Goal: Check status: Check status

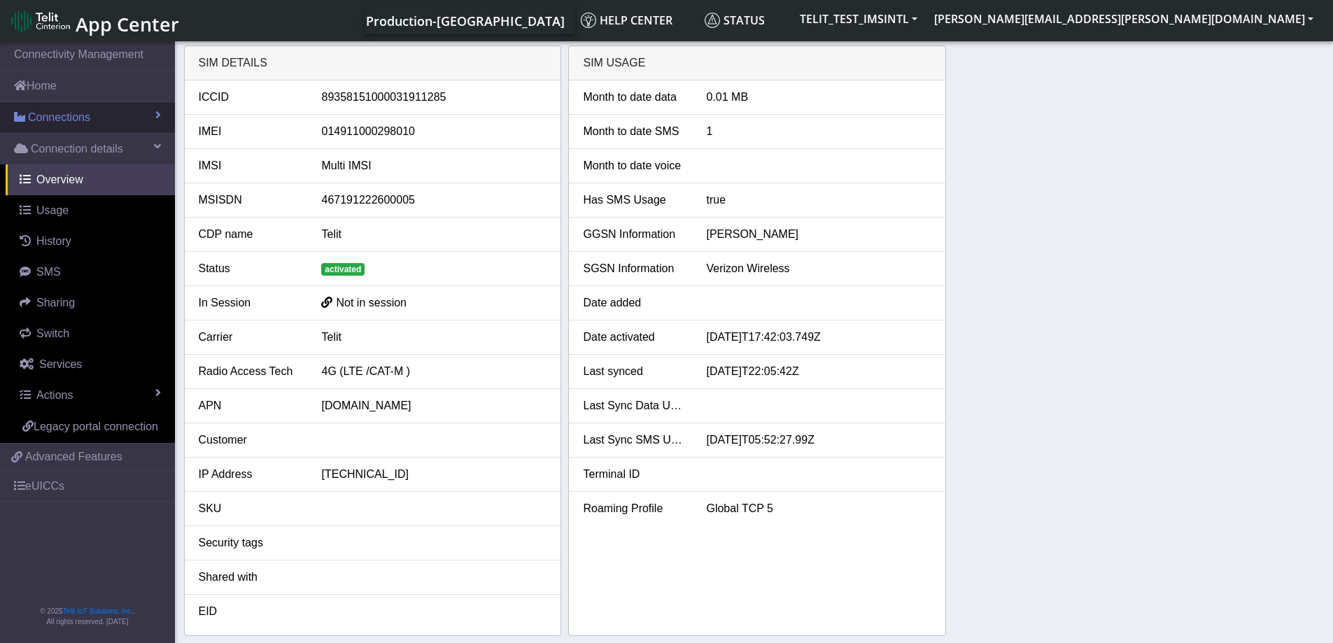
click at [57, 115] on span "Connections" at bounding box center [59, 117] width 62 height 17
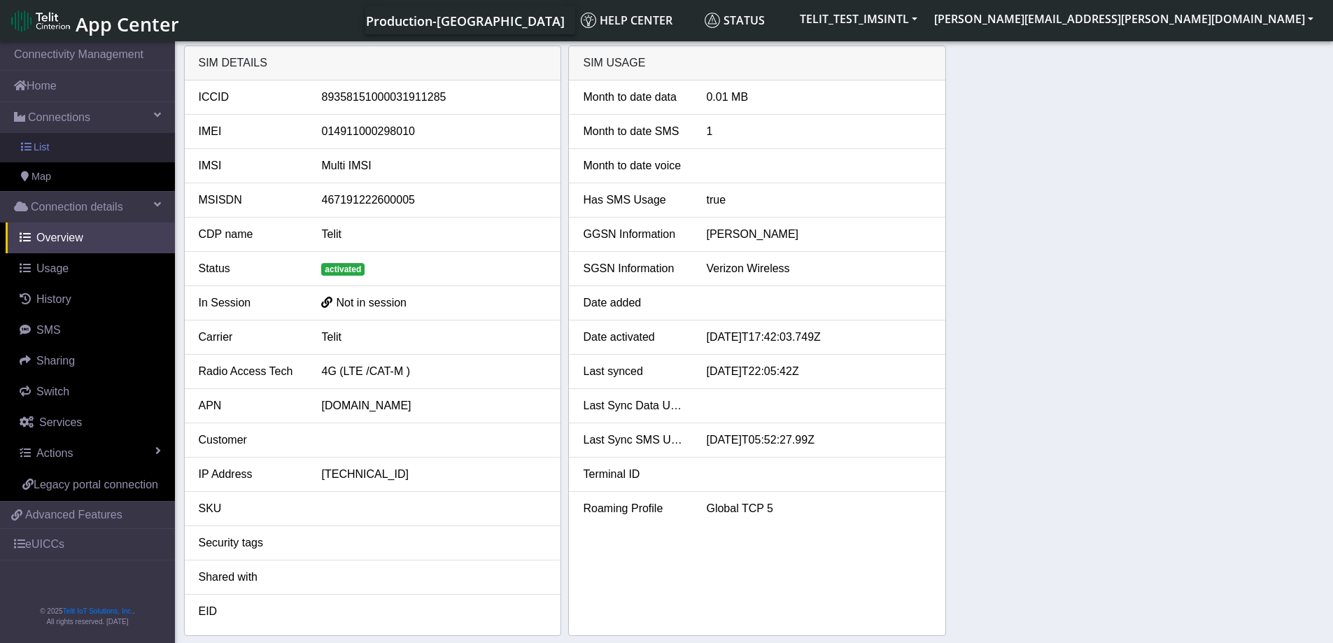
click at [55, 150] on link "List" at bounding box center [87, 147] width 175 height 29
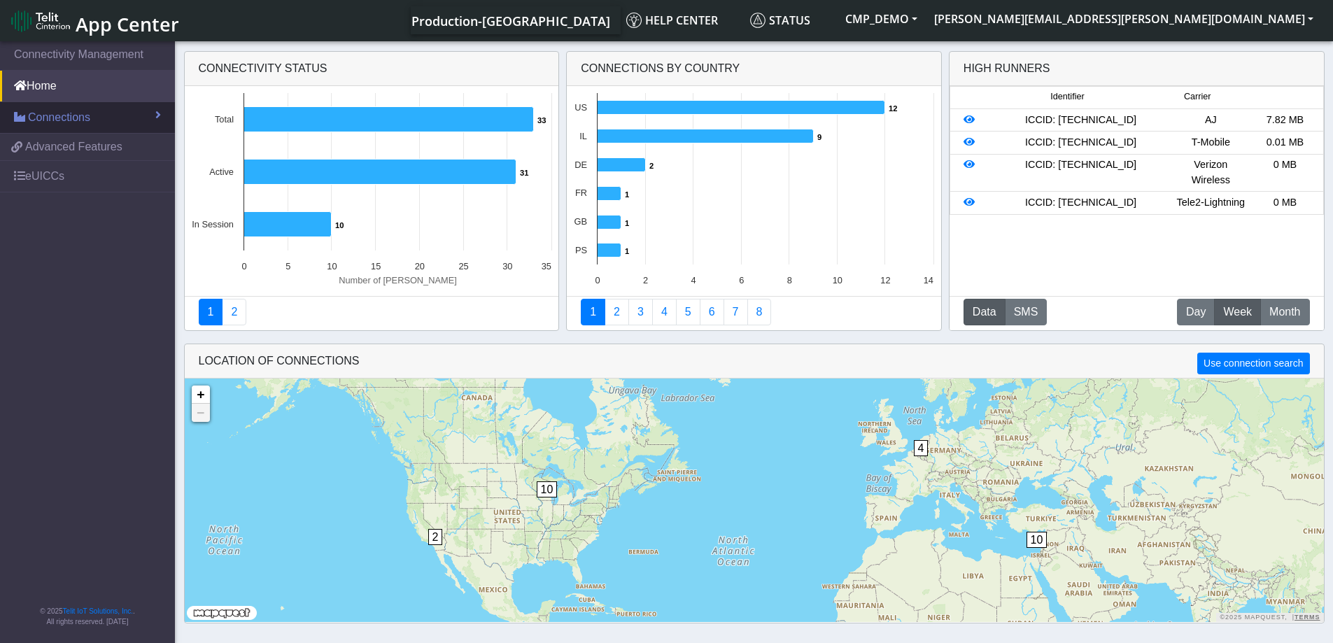
click at [48, 117] on span "Connections" at bounding box center [59, 117] width 62 height 17
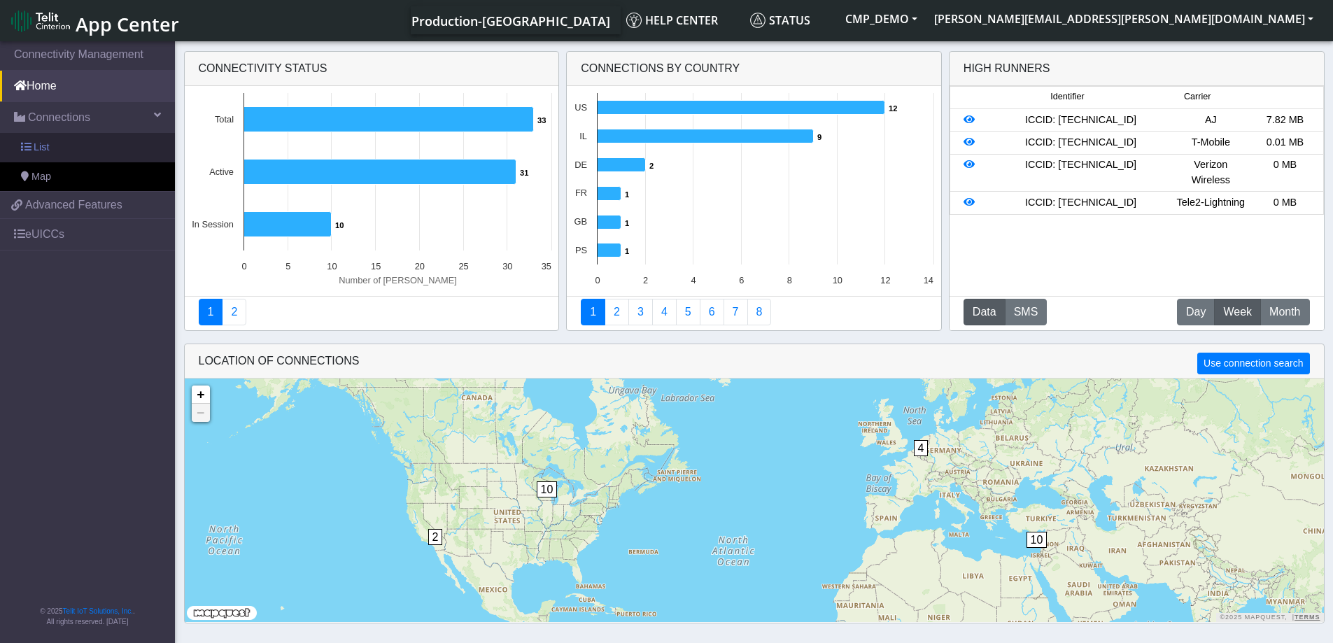
click at [54, 143] on link "List" at bounding box center [87, 147] width 175 height 29
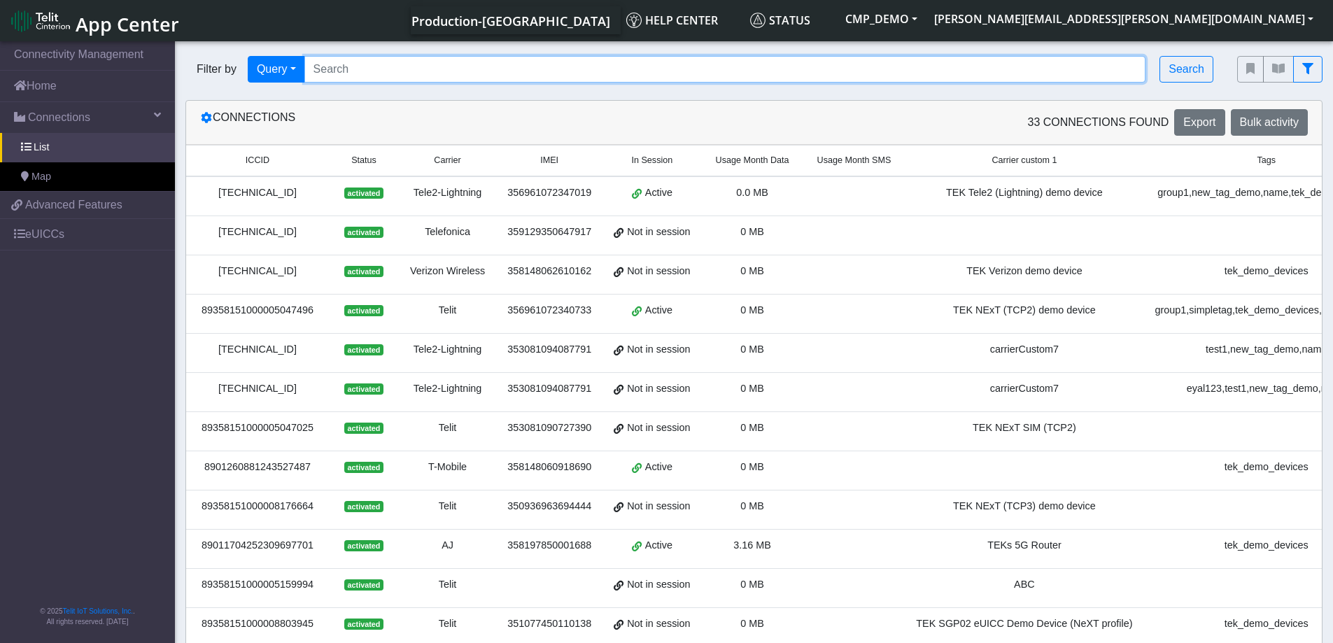
click at [342, 68] on input "Search..." at bounding box center [725, 69] width 842 height 27
paste input "89358151000031911285"
type input "89358151000031911285"
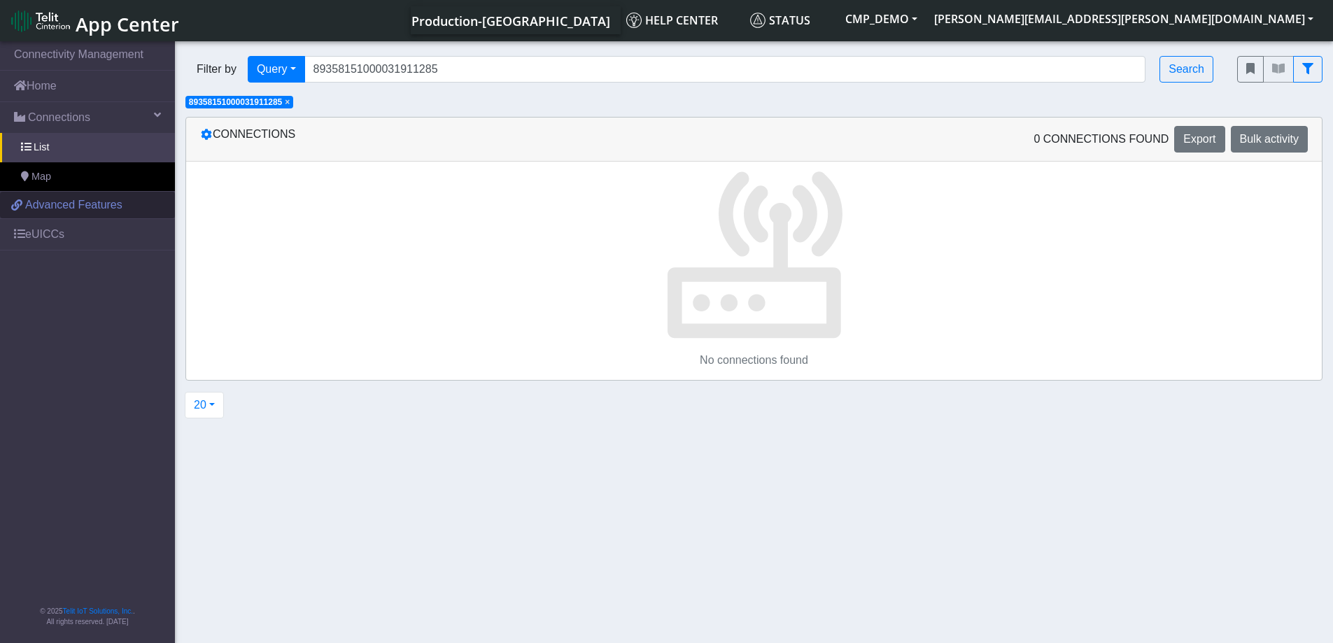
click at [52, 204] on span "Advanced Features" at bounding box center [73, 205] width 97 height 17
click at [926, 16] on button "CMP_DEMO" at bounding box center [881, 18] width 89 height 25
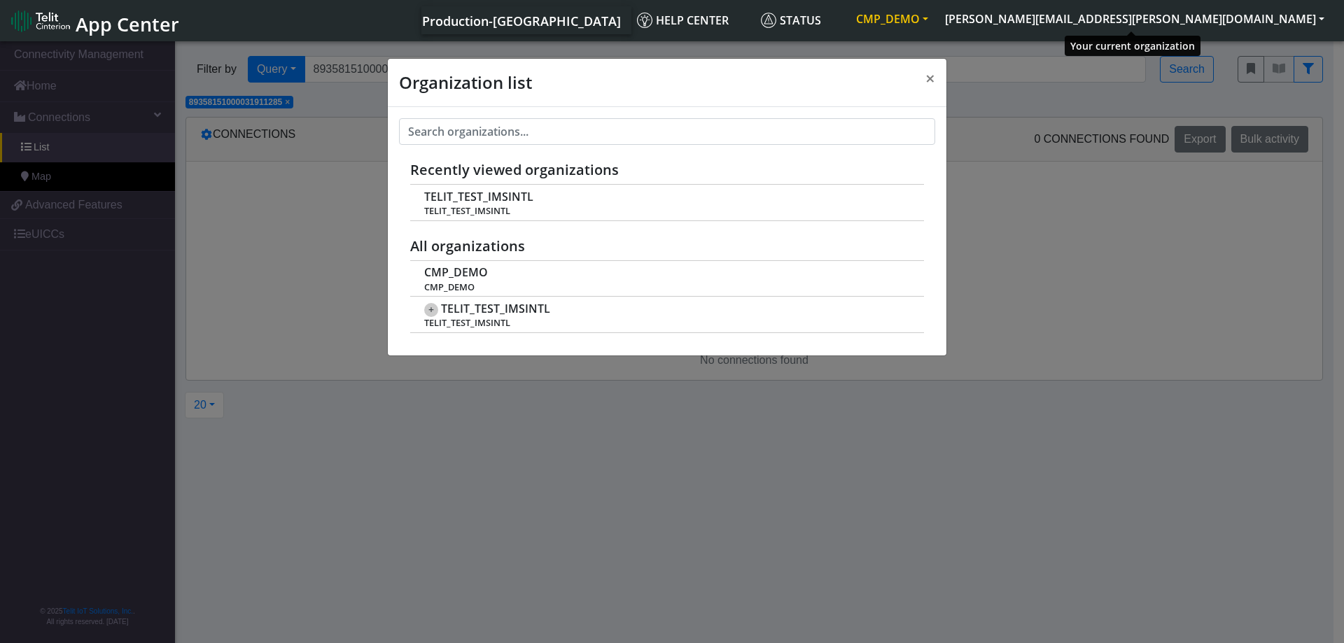
scroll to position [5, 0]
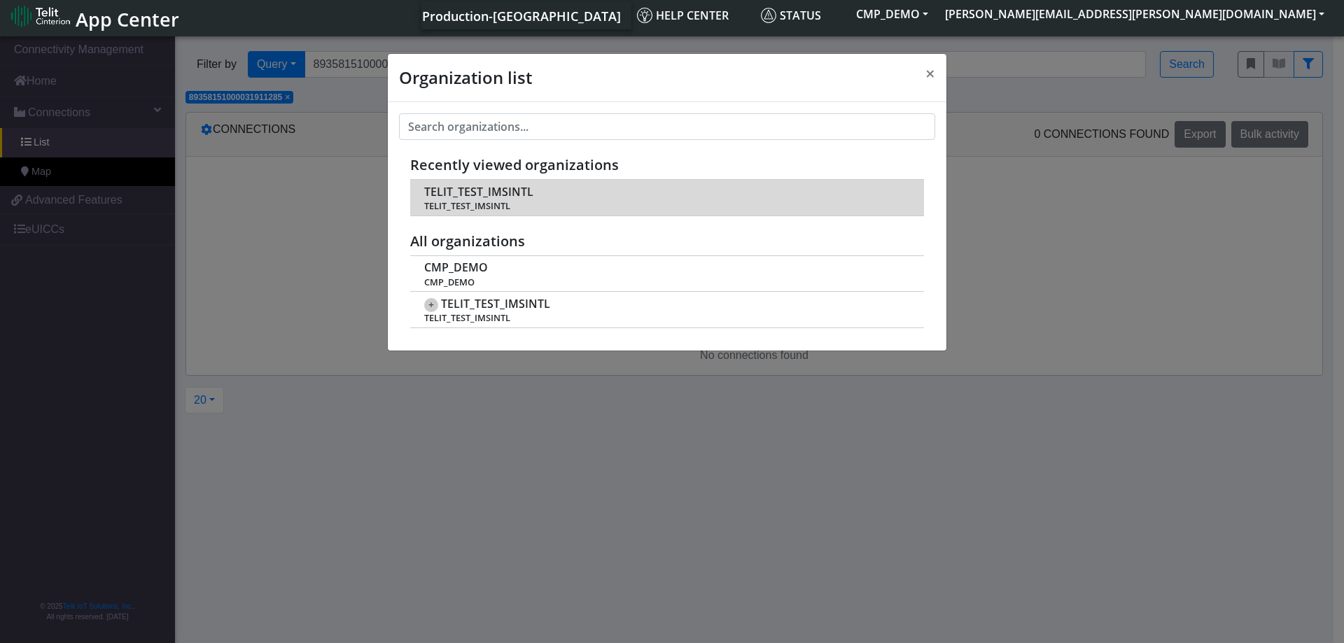
click at [575, 204] on span "TELIT_TEST_IMSINTL" at bounding box center [666, 206] width 484 height 10
click at [480, 205] on span "TELIT_TEST_IMSINTL" at bounding box center [666, 206] width 484 height 10
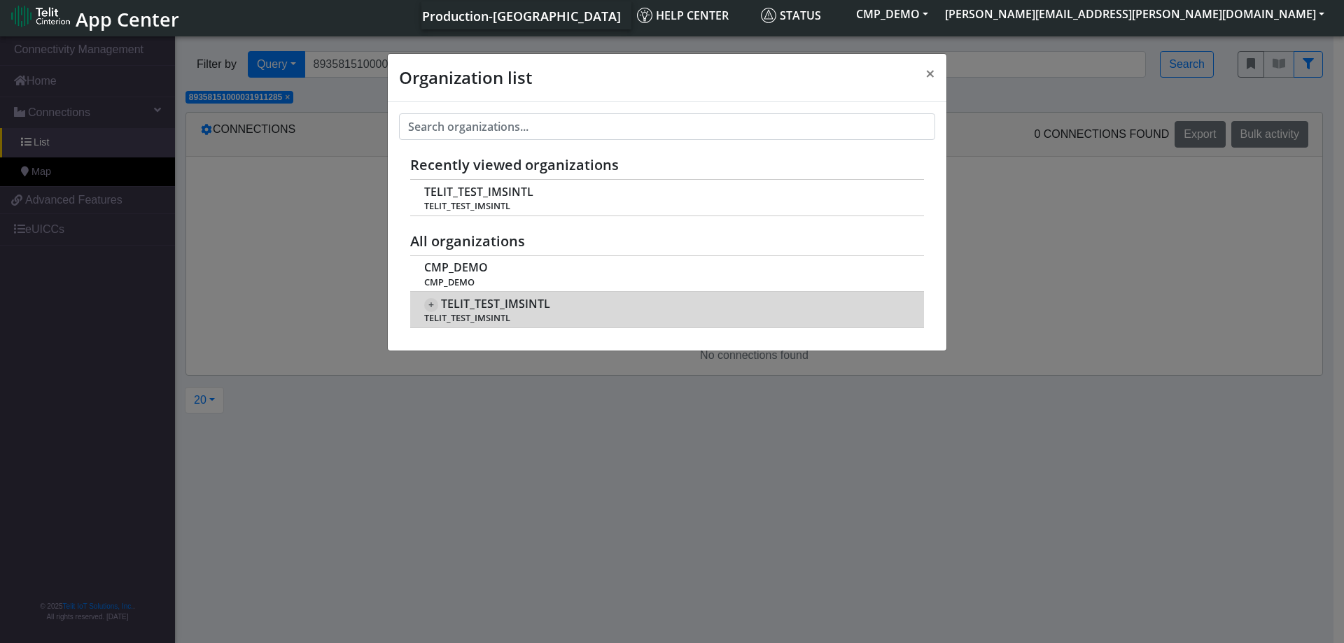
click at [486, 308] on span "TELIT_TEST_IMSINTL" at bounding box center [495, 303] width 109 height 13
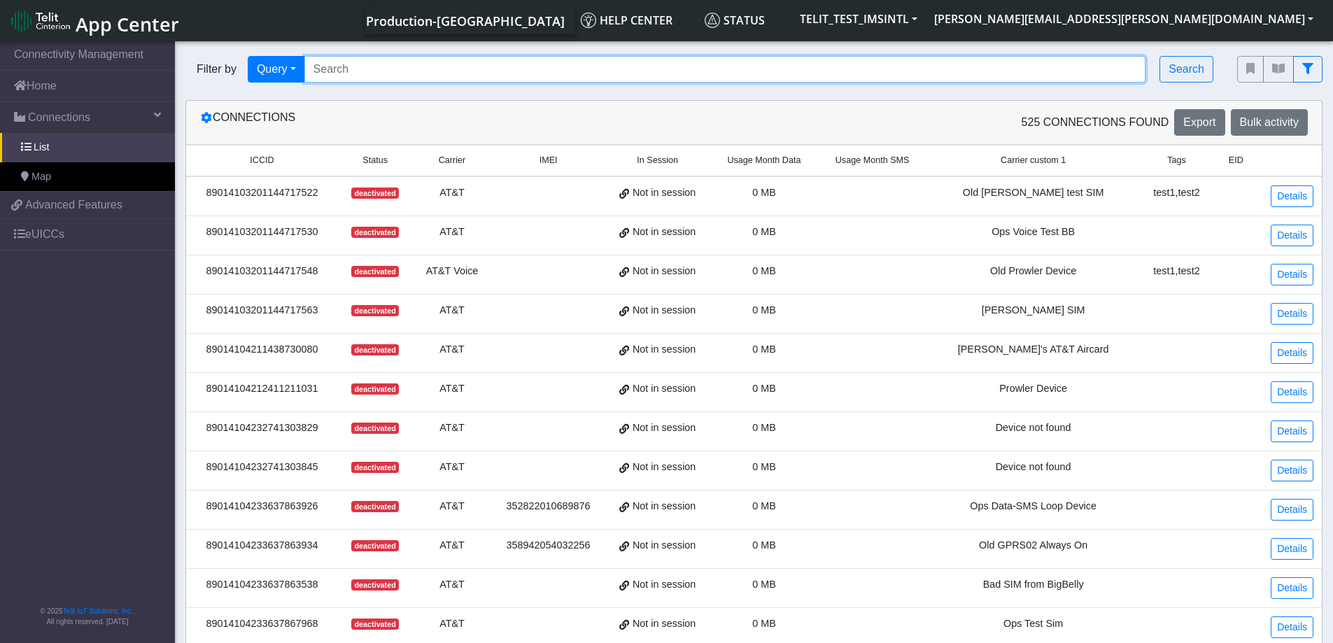
click at [353, 71] on input "Search..." at bounding box center [725, 69] width 842 height 27
paste input "89358151000031911285"
type input "89358151000031911285"
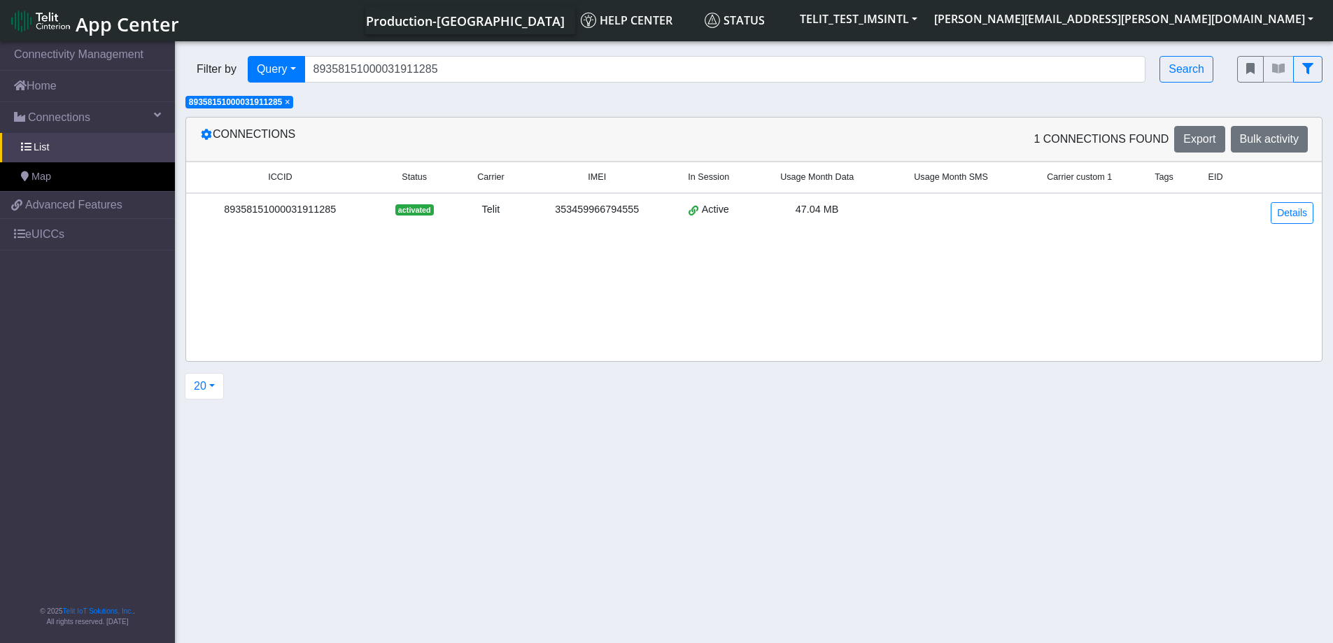
click at [270, 211] on div "89358151000031911285" at bounding box center [280, 209] width 171 height 15
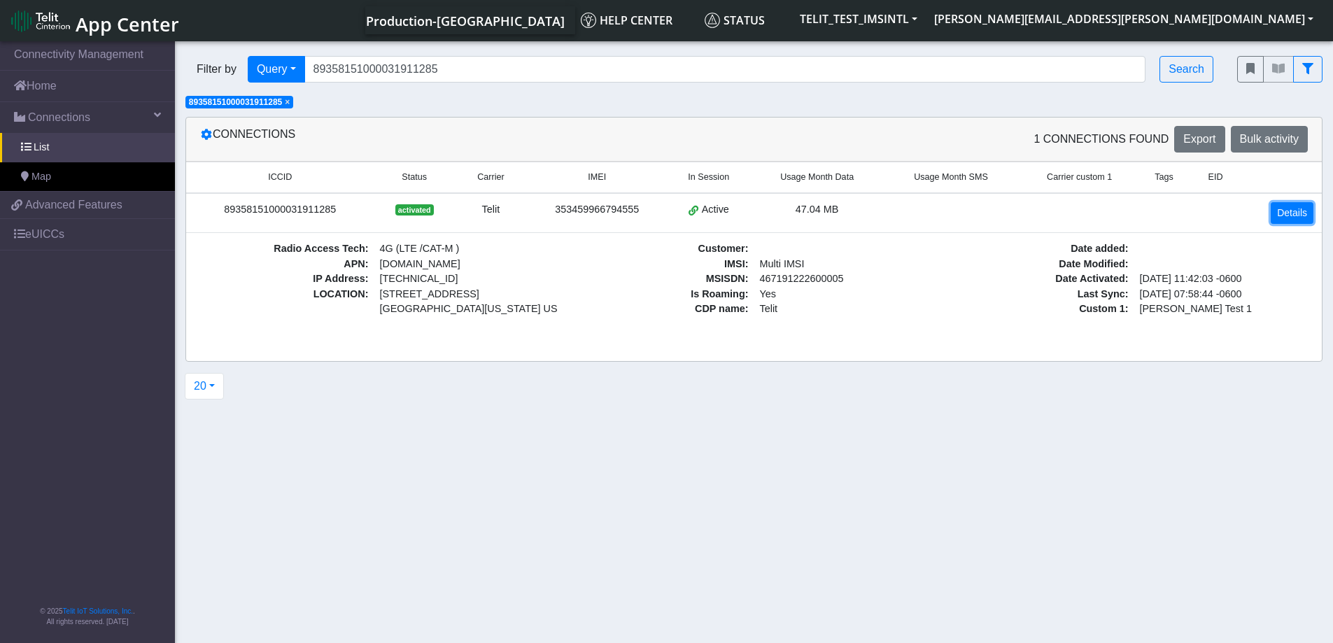
click at [1300, 211] on link "Details" at bounding box center [1292, 213] width 43 height 22
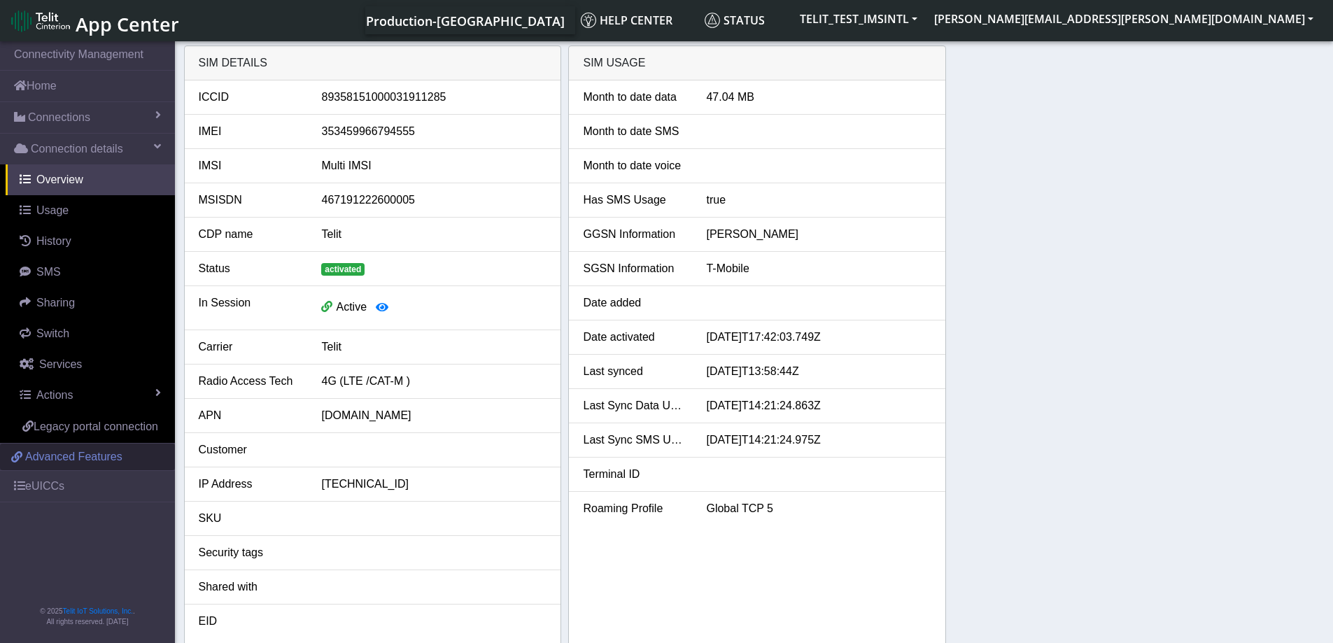
click at [36, 454] on span "Advanced Features" at bounding box center [73, 457] width 97 height 17
